Goal: Task Accomplishment & Management: Manage account settings

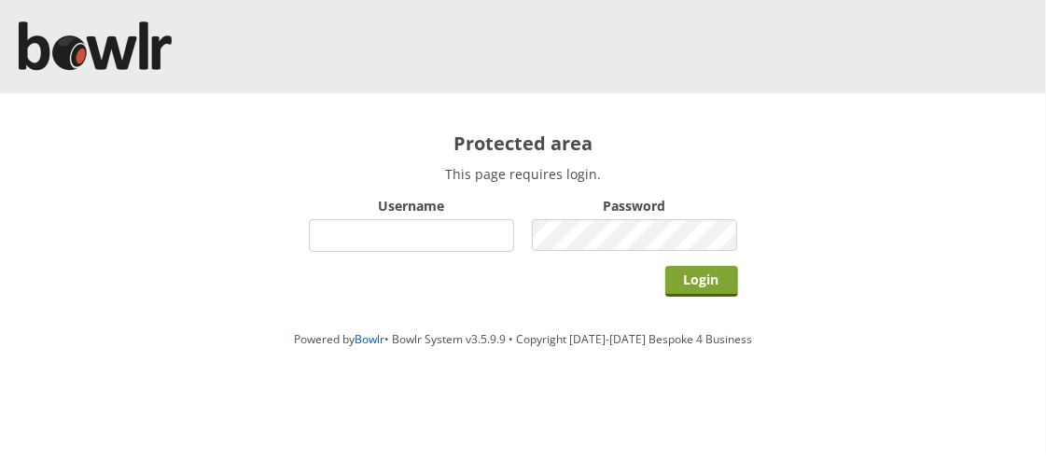
type input "hornseaindoorbowlsclub"
click at [702, 286] on input "Login" at bounding box center [701, 281] width 73 height 31
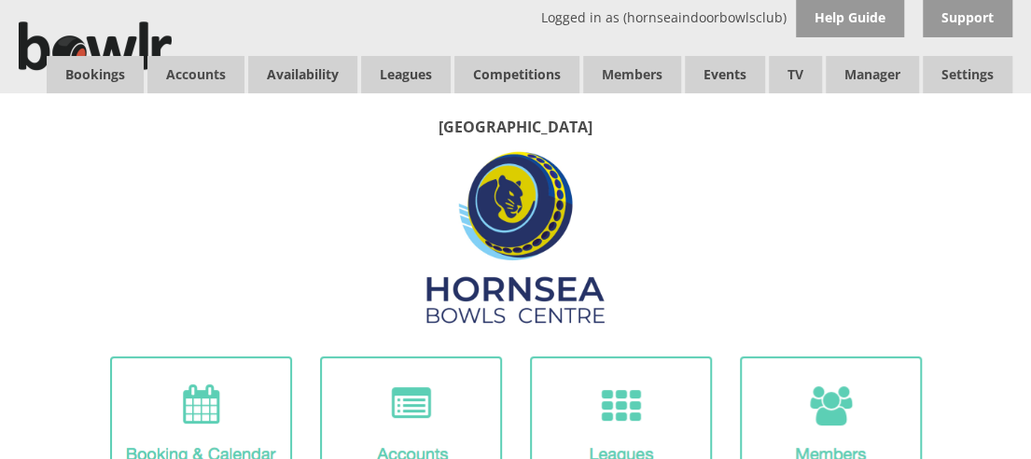
click at [414, 96] on div "Hornsea Bowls Centre" at bounding box center [515, 316] width 1031 height 446
click at [399, 74] on link "Leagues" at bounding box center [406, 74] width 90 height 37
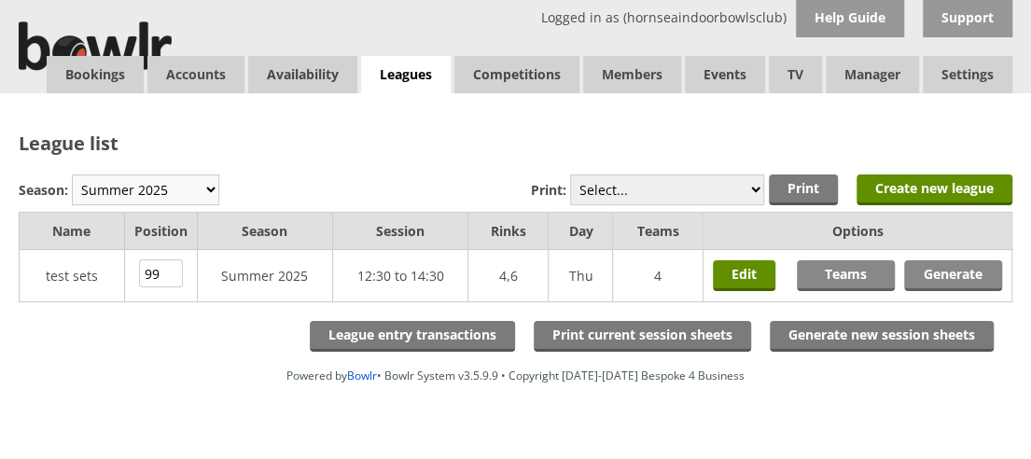
click at [206, 188] on select "Winter 2025-6 Summer 2025 Winter 24-25 Summer 2024 Winter 2023 / 2024 Summer 20…" at bounding box center [145, 189] width 147 height 31
select select "10"
click at [72, 174] on select "Winter 2025-6 Summer 2025 Winter 24-25 Summer 2024 Winter 2023 / 2024 Summer 20…" at bounding box center [145, 189] width 147 height 31
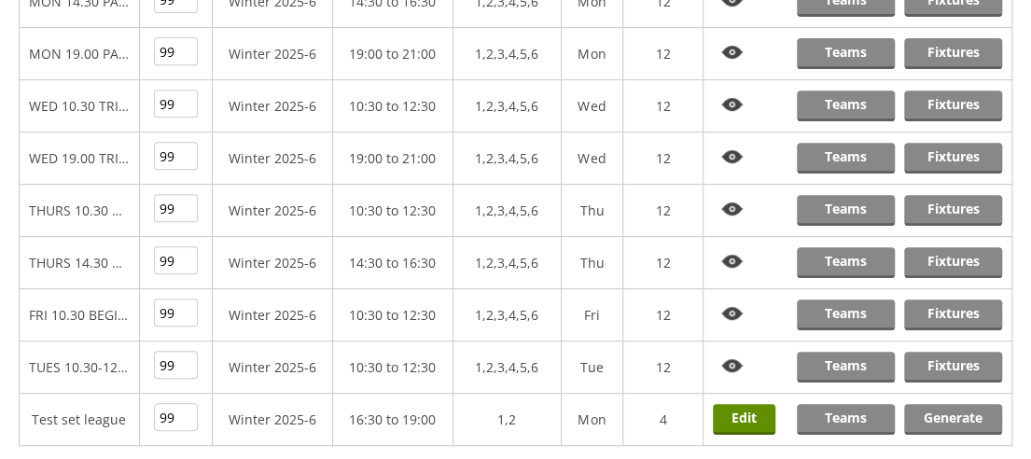
scroll to position [327, 0]
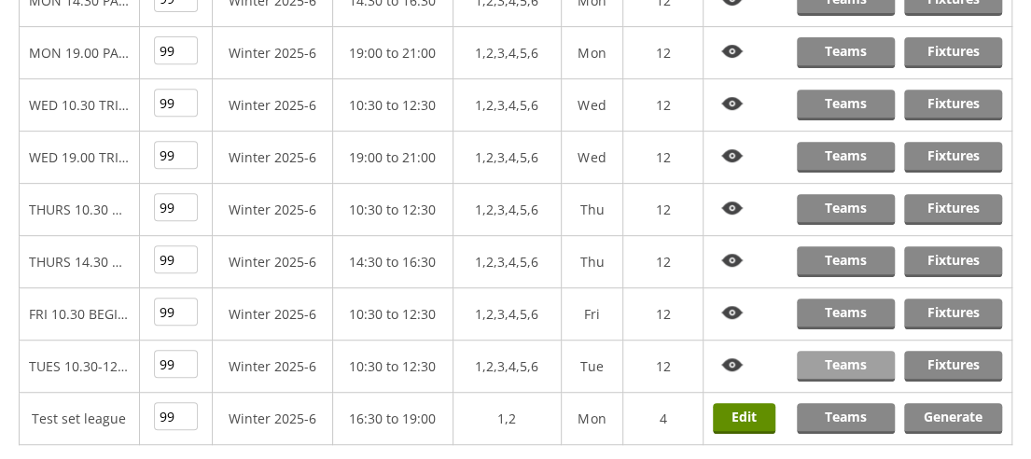
click at [842, 355] on link "Teams" at bounding box center [846, 366] width 98 height 31
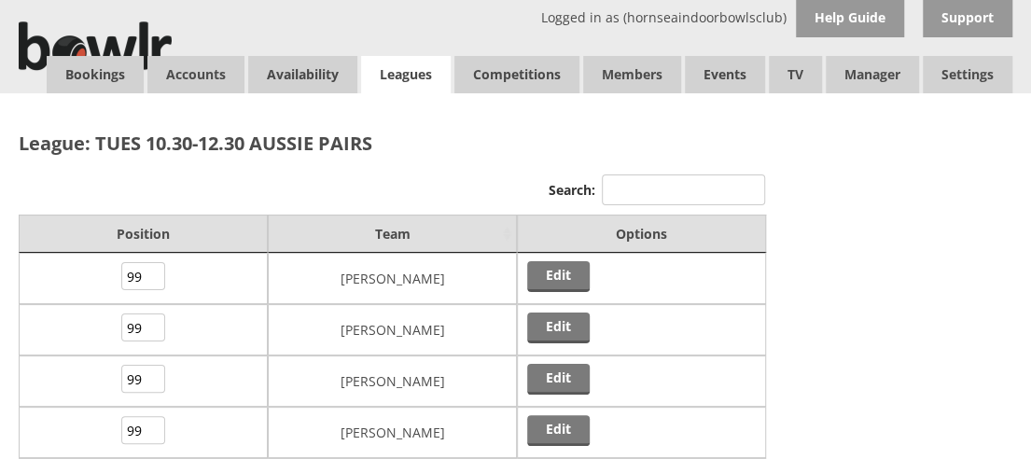
click at [385, 68] on link "Leagues" at bounding box center [406, 75] width 90 height 38
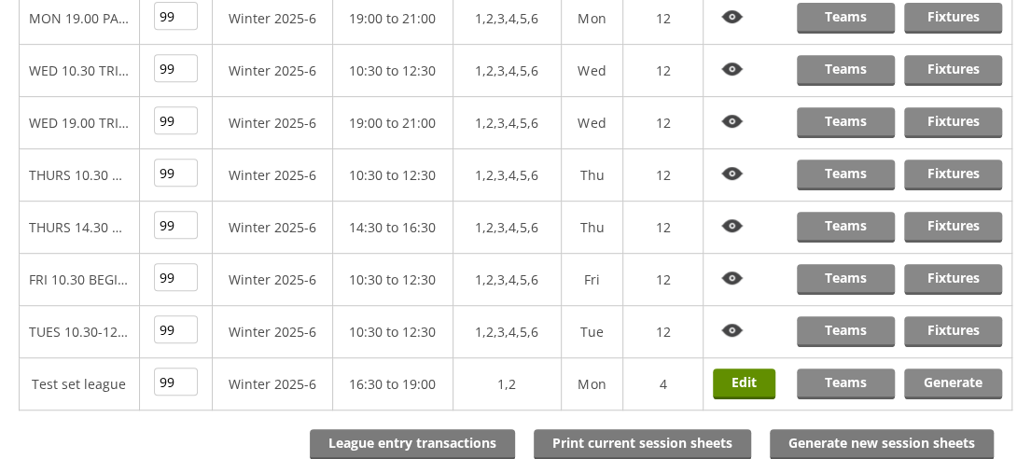
scroll to position [490, 0]
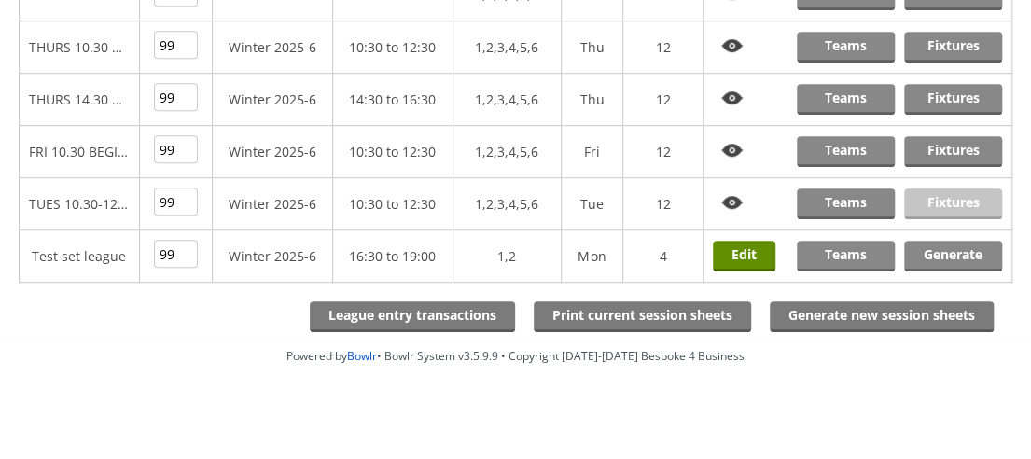
click at [953, 191] on link "Fixtures" at bounding box center [953, 203] width 98 height 31
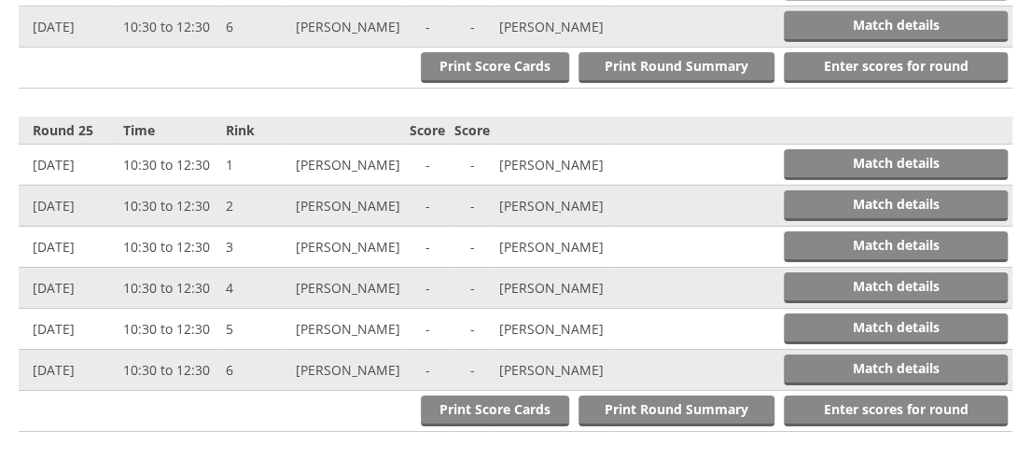
scroll to position [8852, 0]
